Goal: Navigation & Orientation: Find specific page/section

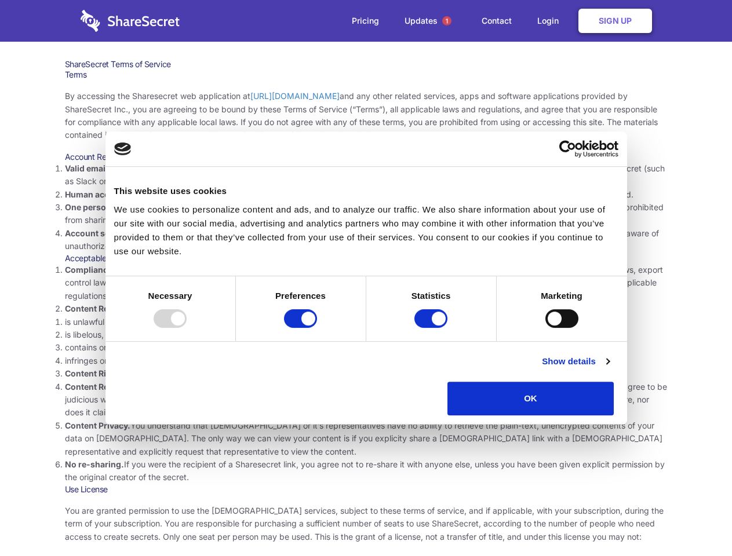
click at [365, 278] on li "Compliance with local laws and regulations. Your use of the Sharesecret must no…" at bounding box center [366, 283] width 602 height 39
click at [186, 328] on div at bounding box center [169, 318] width 33 height 19
click at [317, 328] on input "Preferences" at bounding box center [300, 318] width 33 height 19
checkbox input "false"
click at [432, 328] on input "Statistics" at bounding box center [430, 318] width 33 height 19
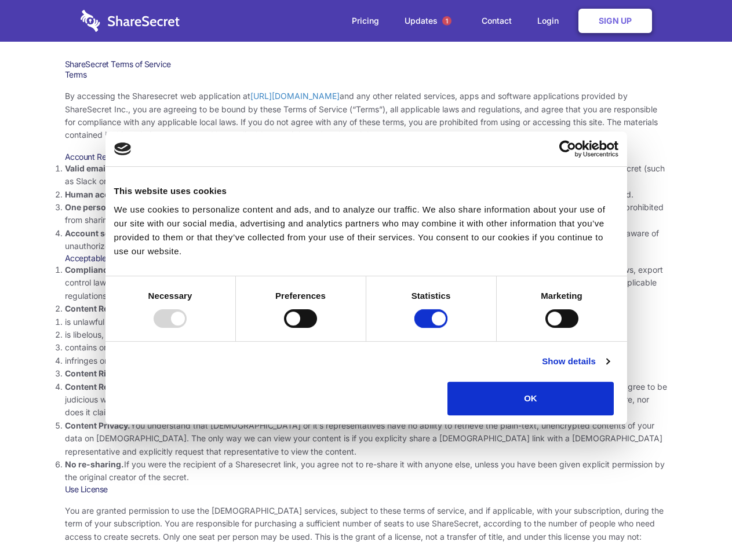
checkbox input "false"
click at [545, 328] on input "Marketing" at bounding box center [561, 318] width 33 height 19
checkbox input "true"
click at [609, 368] on link "Show details" at bounding box center [575, 361] width 67 height 14
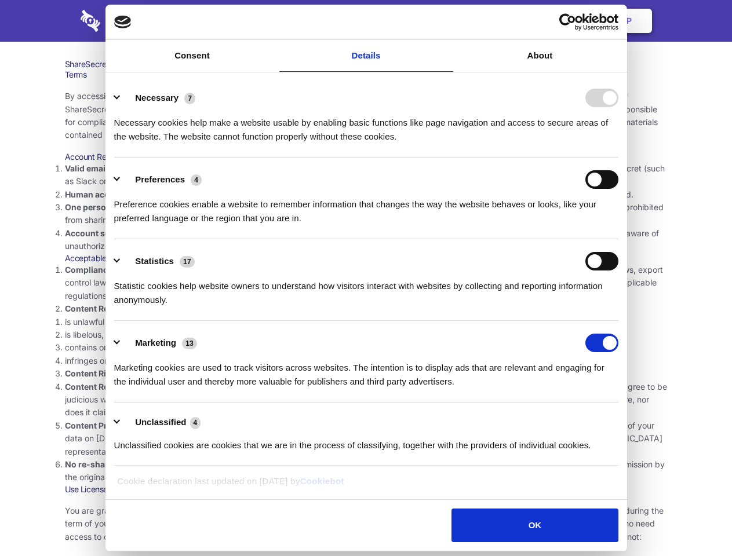
click at [618, 158] on li "Necessary 7 Necessary cookies help make a website usable by enabling basic func…" at bounding box center [366, 117] width 504 height 82
click at [446, 21] on span "1" at bounding box center [446, 20] width 9 height 9
